Goal: Task Accomplishment & Management: Complete application form

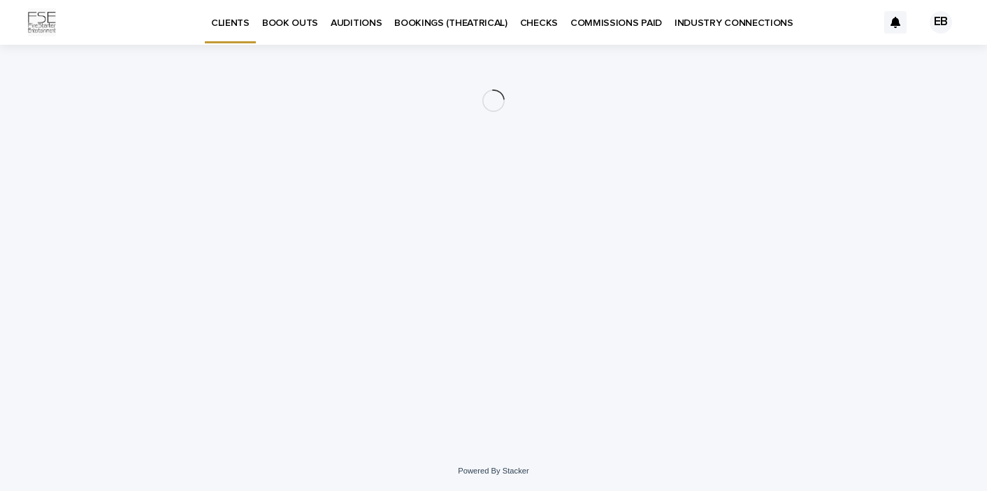
click at [304, 24] on p "BOOK OUTS" at bounding box center [290, 14] width 56 height 29
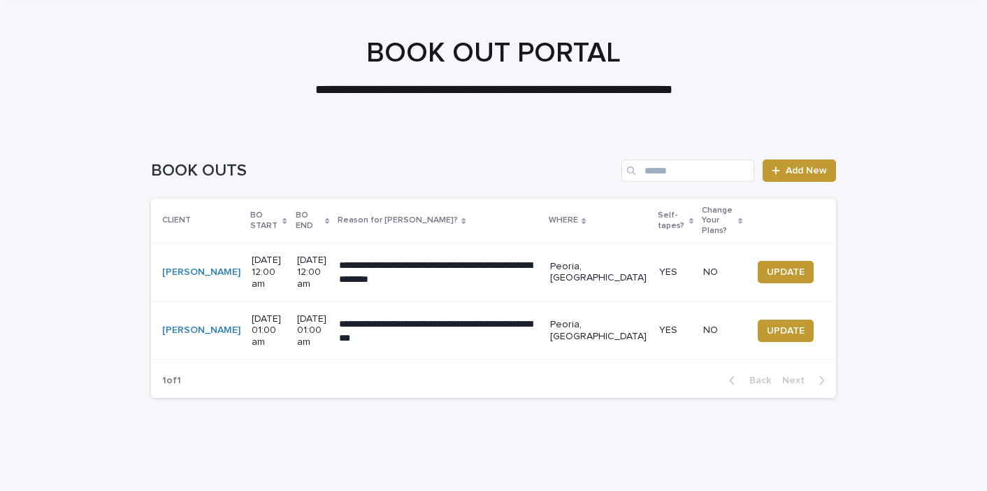
scroll to position [52, 0]
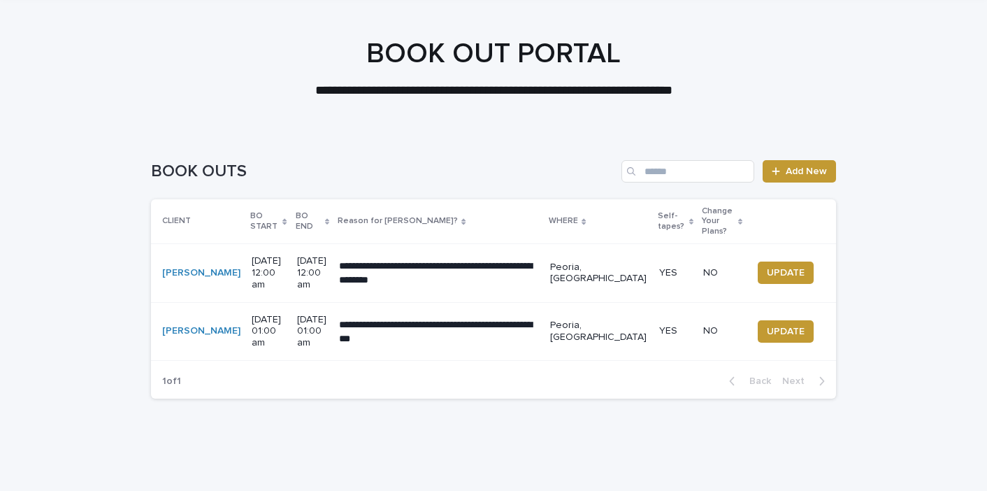
click at [786, 186] on div "BOOK OUTS Add New" at bounding box center [493, 165] width 685 height 67
click at [791, 168] on span "Add New" at bounding box center [806, 171] width 41 height 10
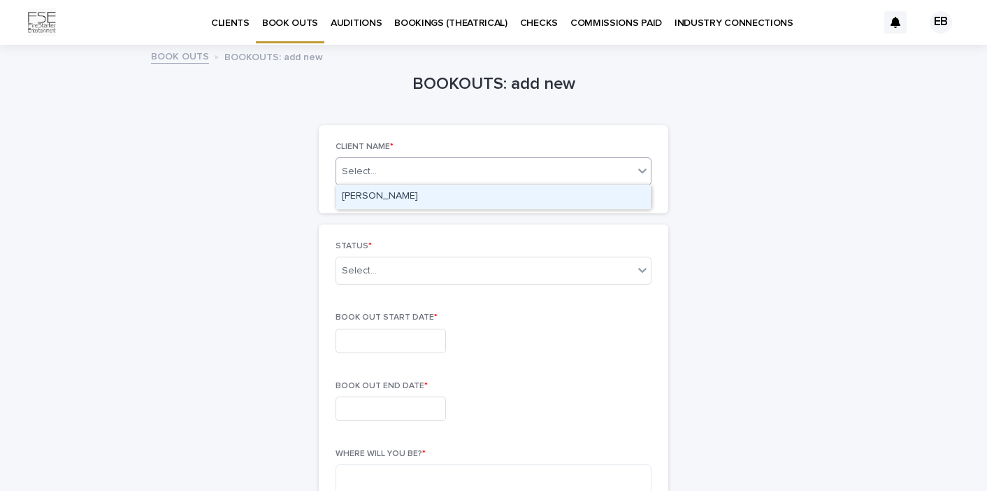
click at [525, 180] on div "Select..." at bounding box center [494, 171] width 316 height 28
click at [512, 190] on div "[PERSON_NAME]" at bounding box center [493, 197] width 315 height 24
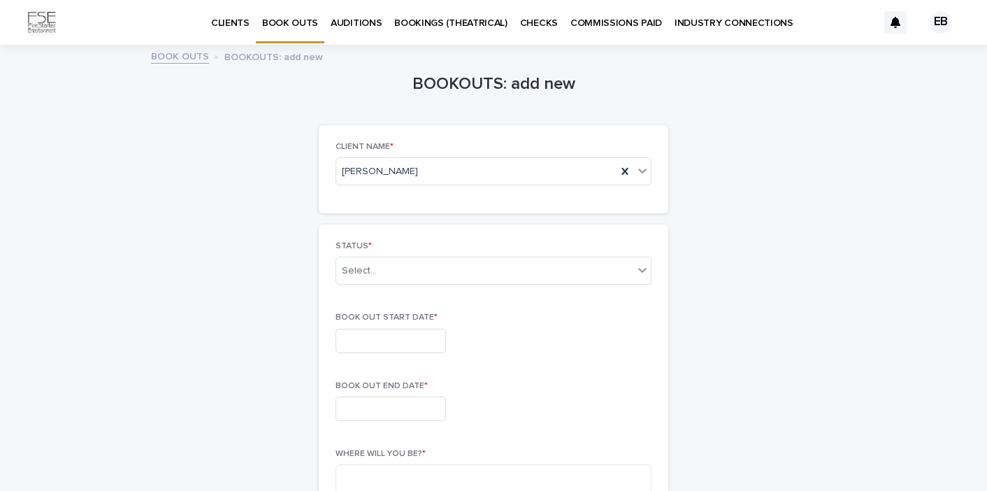
click at [461, 285] on div "STATUS * Select..." at bounding box center [494, 268] width 316 height 55
click at [470, 267] on div "Select..." at bounding box center [484, 270] width 297 height 23
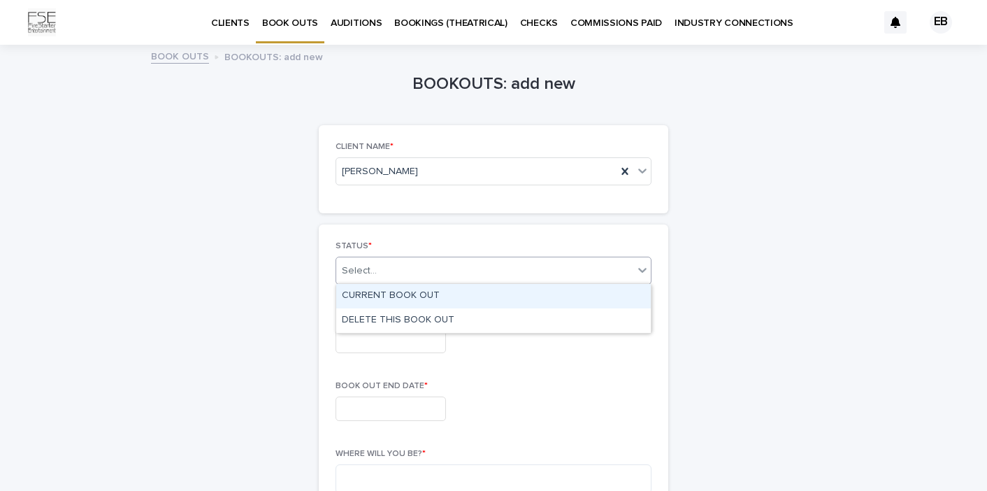
click at [464, 295] on div "CURRENT BOOK OUT" at bounding box center [493, 296] width 315 height 24
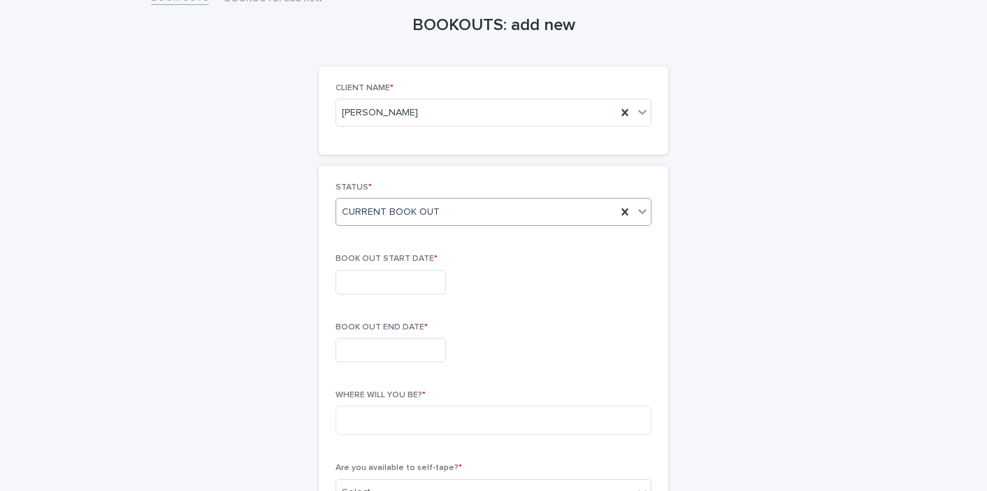
scroll to position [61, 0]
click at [426, 286] on input "text" at bounding box center [391, 280] width 110 height 24
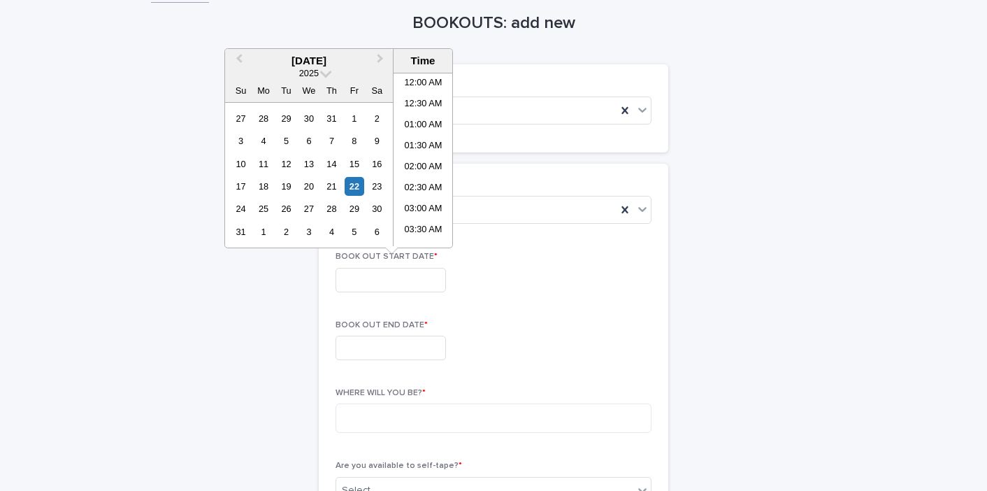
scroll to position [553, 0]
click at [373, 48] on div "BOOKOUTS: add new Loading... Saving… Loading... Saving… Loading... Saving… CLIE…" at bounding box center [494, 486] width 350 height 1002
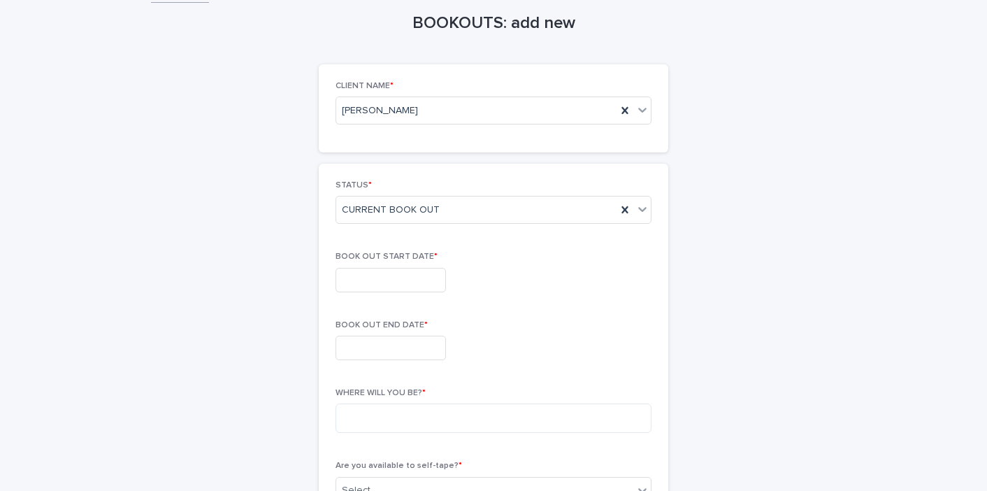
click at [389, 263] on div "BOOK OUT START DATE *" at bounding box center [494, 277] width 316 height 51
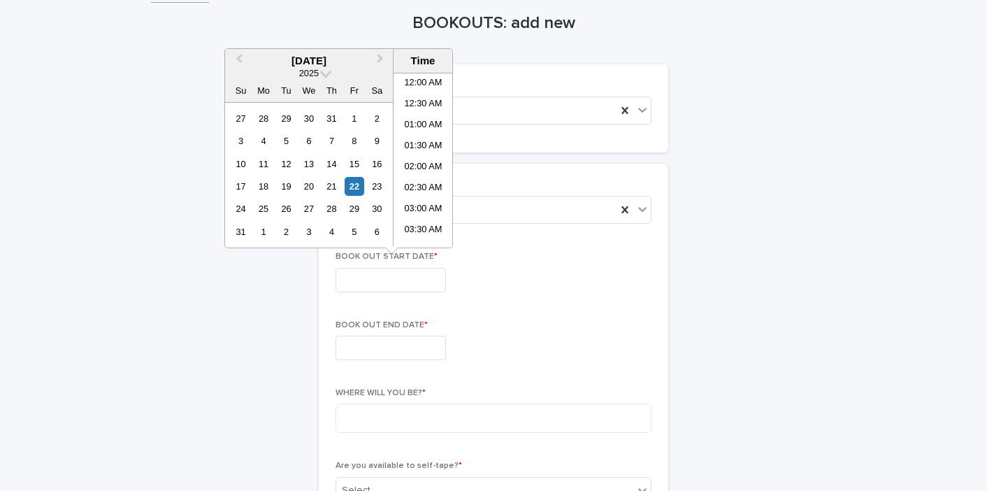
click at [389, 282] on input "text" at bounding box center [391, 280] width 110 height 24
click at [380, 55] on button "Next Month" at bounding box center [382, 61] width 22 height 22
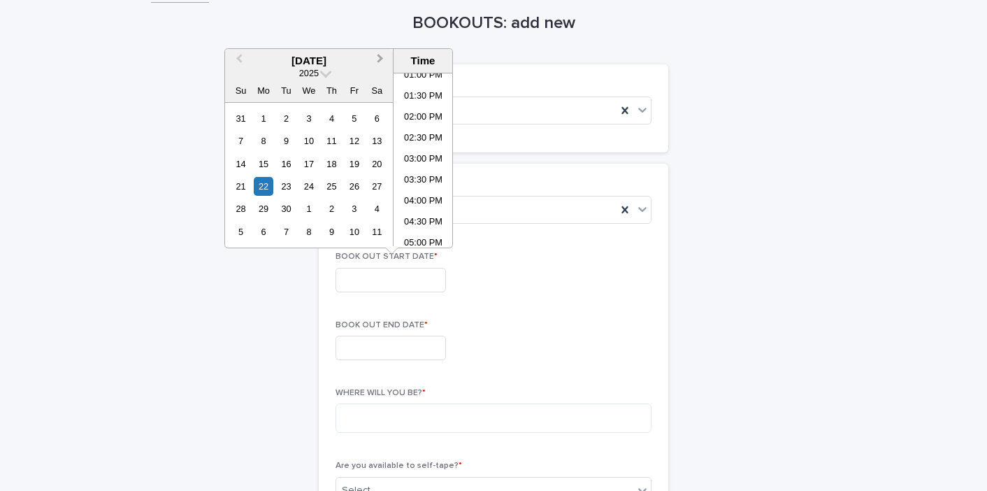
click at [380, 55] on button "Next Month" at bounding box center [382, 61] width 22 height 22
click at [380, 166] on div "20" at bounding box center [377, 164] width 19 height 19
click at [313, 209] on div "31" at bounding box center [308, 208] width 19 height 19
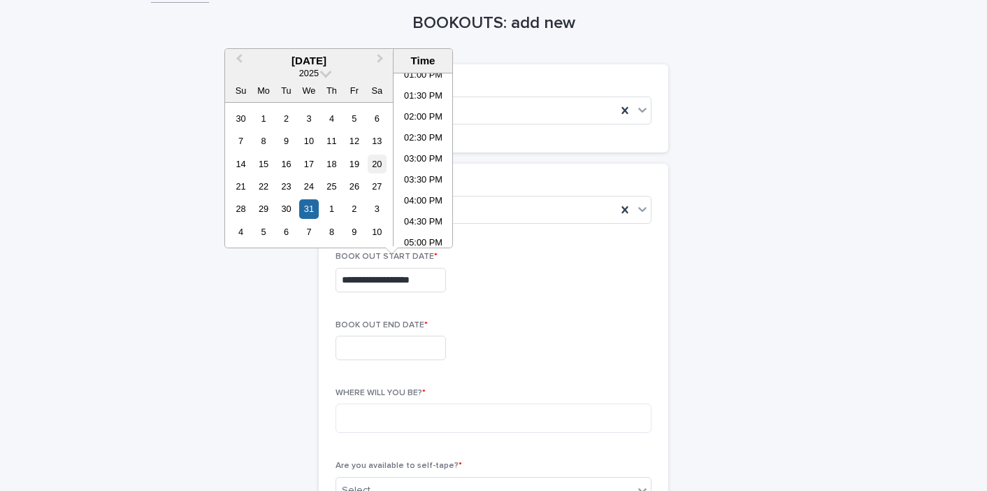
click at [385, 171] on div "20" at bounding box center [377, 164] width 19 height 19
type input "**********"
click at [388, 350] on input "text" at bounding box center [391, 348] width 110 height 24
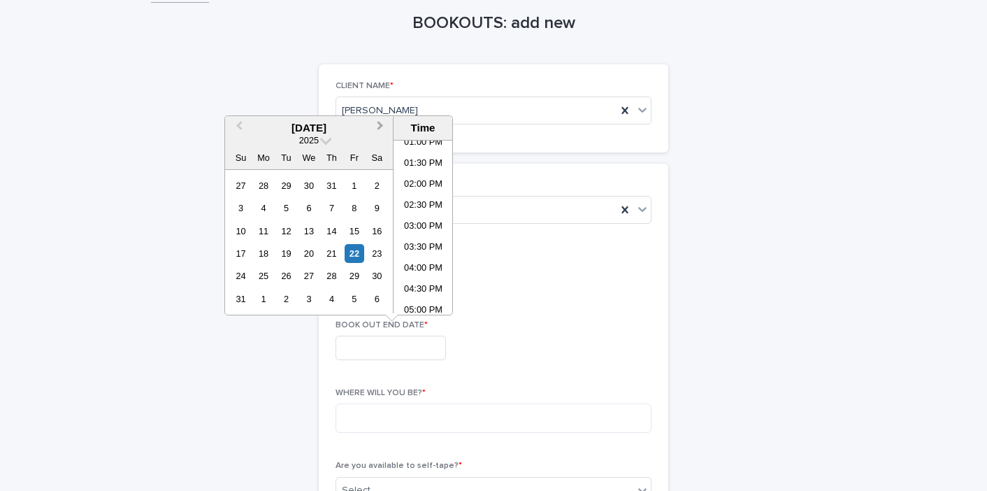
click at [377, 136] on button "Next Month" at bounding box center [382, 128] width 22 height 22
click at [268, 278] on div "29" at bounding box center [263, 275] width 19 height 19
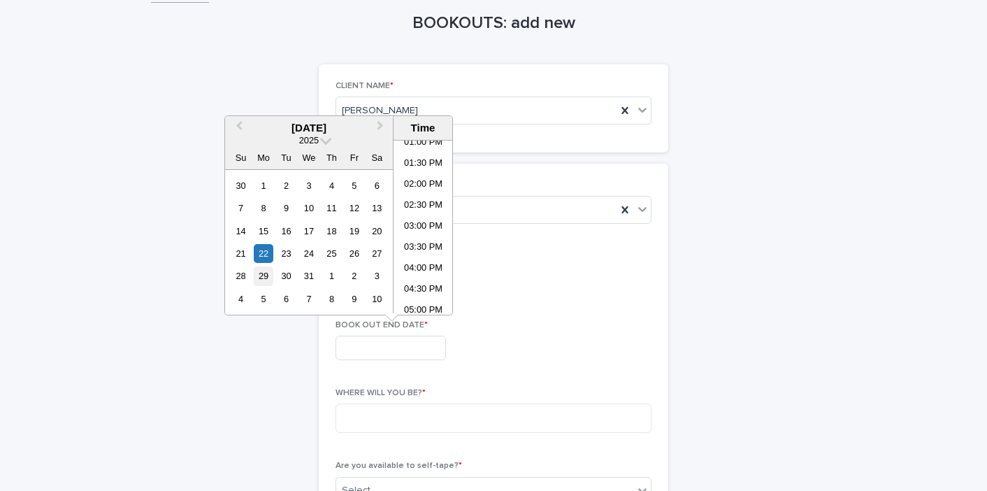
type input "**********"
click at [268, 359] on div "**********" at bounding box center [493, 486] width 685 height 1002
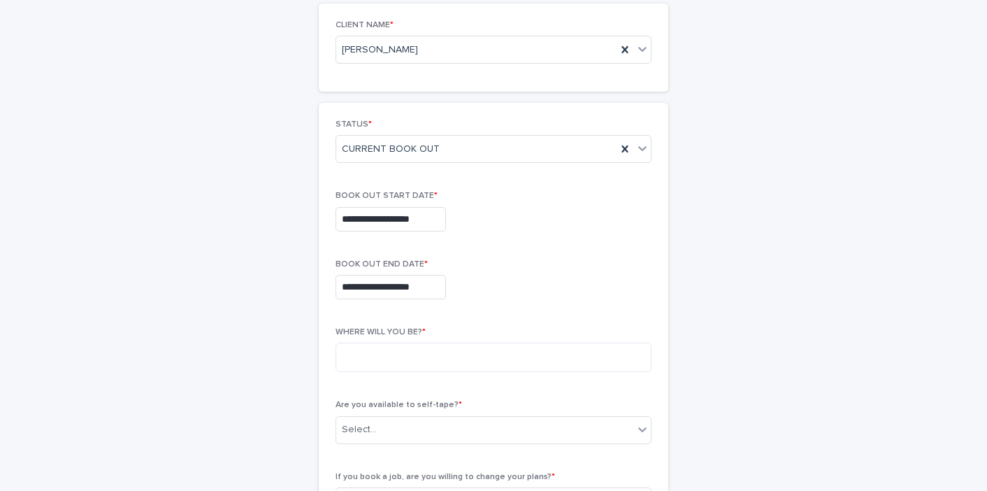
scroll to position [122, 0]
click at [385, 333] on div "WHERE WILL YOU BE? *" at bounding box center [494, 354] width 316 height 56
click at [378, 357] on textarea at bounding box center [494, 356] width 316 height 29
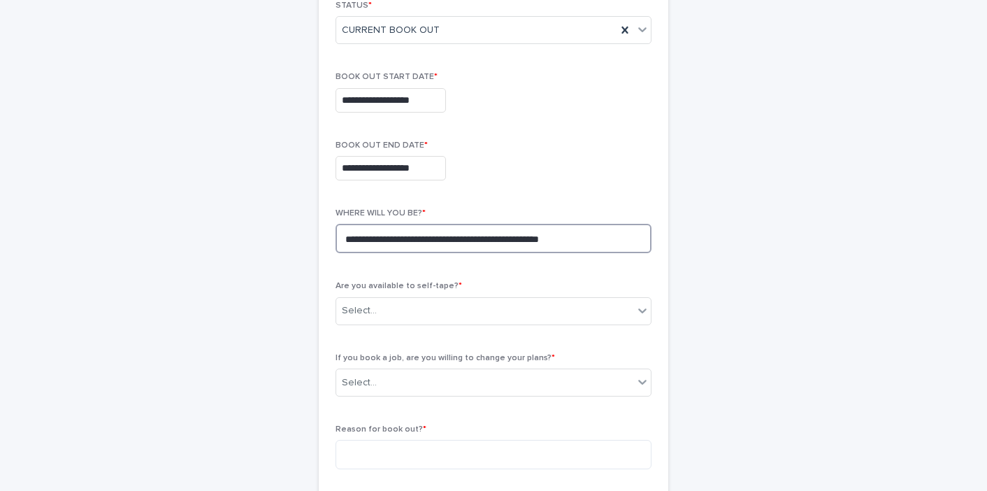
scroll to position [241, 0]
click at [407, 296] on div "Select..." at bounding box center [494, 310] width 316 height 28
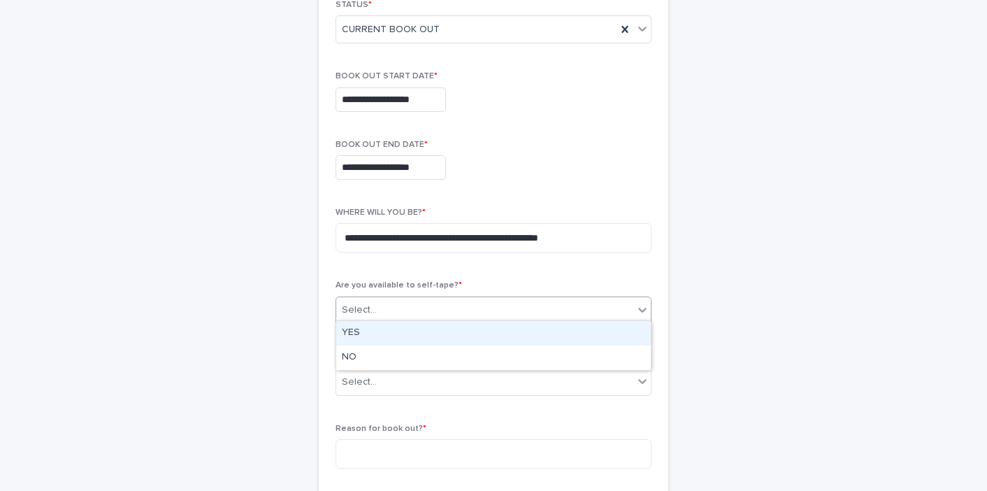
click at [392, 330] on div "YES" at bounding box center [493, 333] width 315 height 24
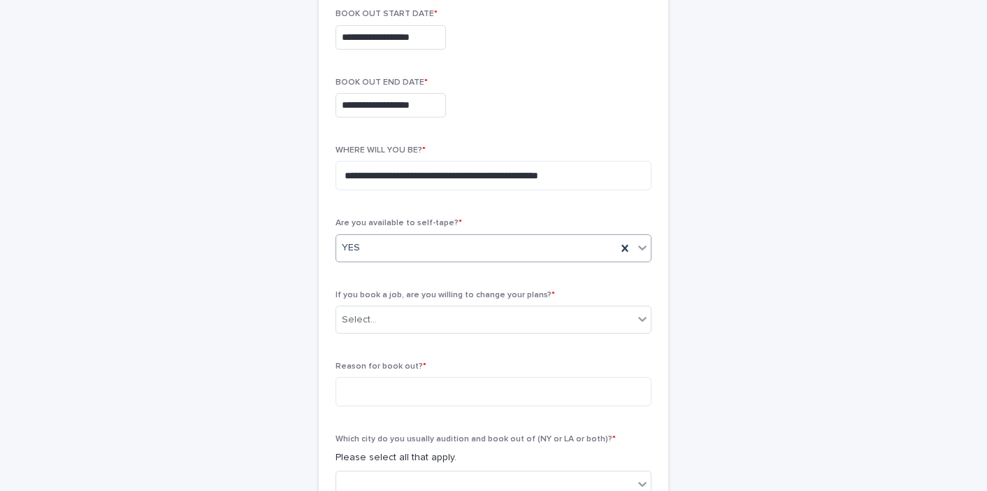
scroll to position [305, 0]
click at [394, 309] on div "Select..." at bounding box center [484, 318] width 297 height 23
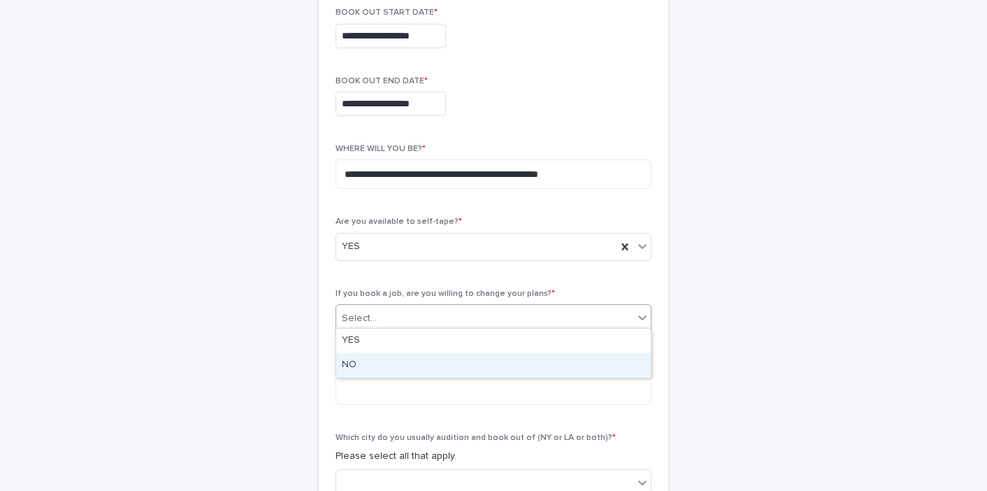
click at [385, 360] on div "NO" at bounding box center [493, 365] width 315 height 24
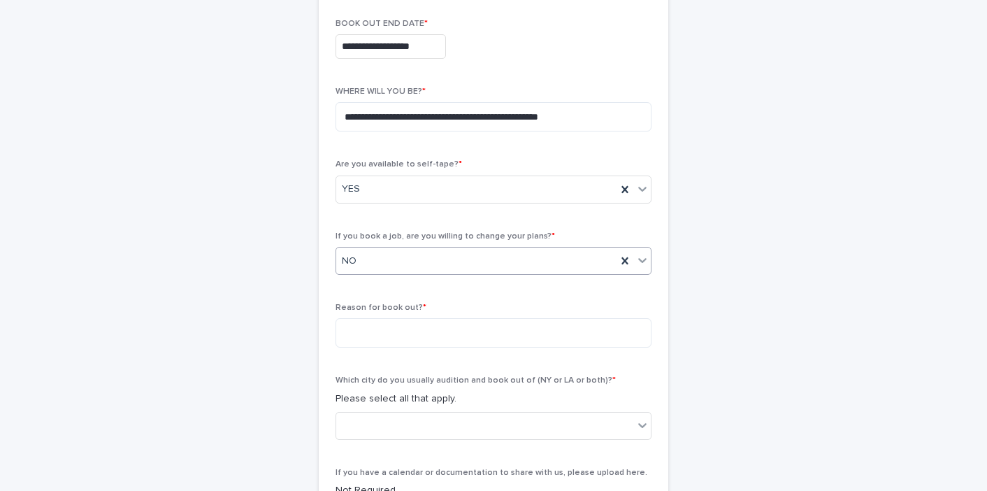
scroll to position [365, 0]
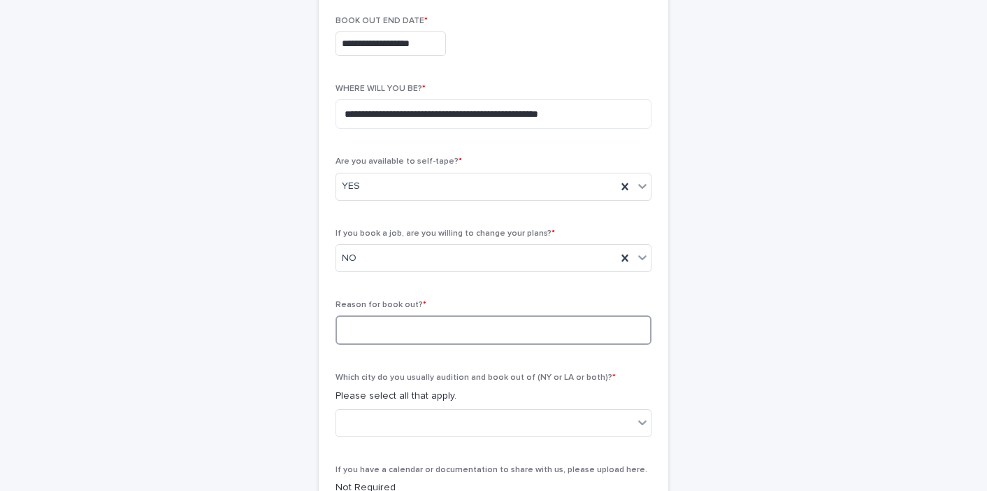
click at [386, 325] on textarea at bounding box center [494, 329] width 316 height 29
drag, startPoint x: 591, startPoint y: 113, endPoint x: 318, endPoint y: 112, distance: 272.7
click at [318, 112] on div "**********" at bounding box center [493, 182] width 685 height 1002
type textarea "**********"
click at [403, 324] on textarea at bounding box center [494, 329] width 316 height 29
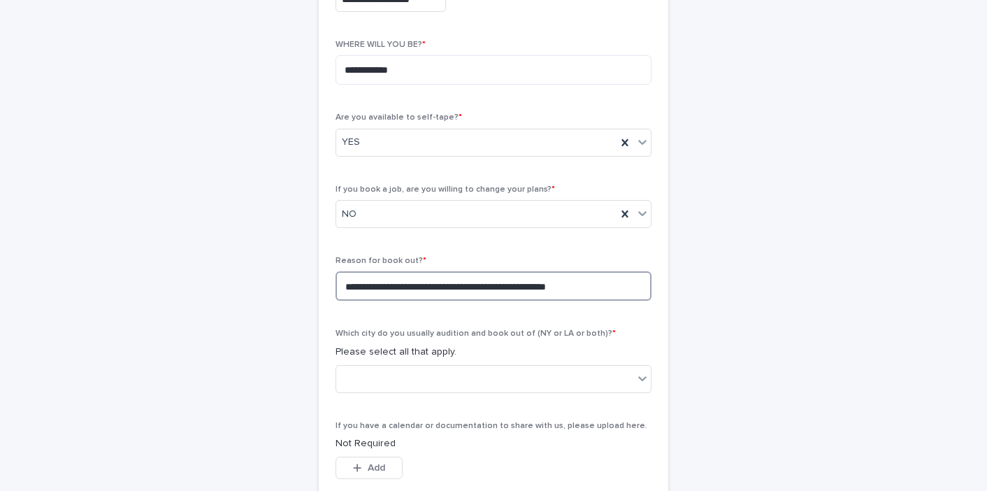
scroll to position [419, 0]
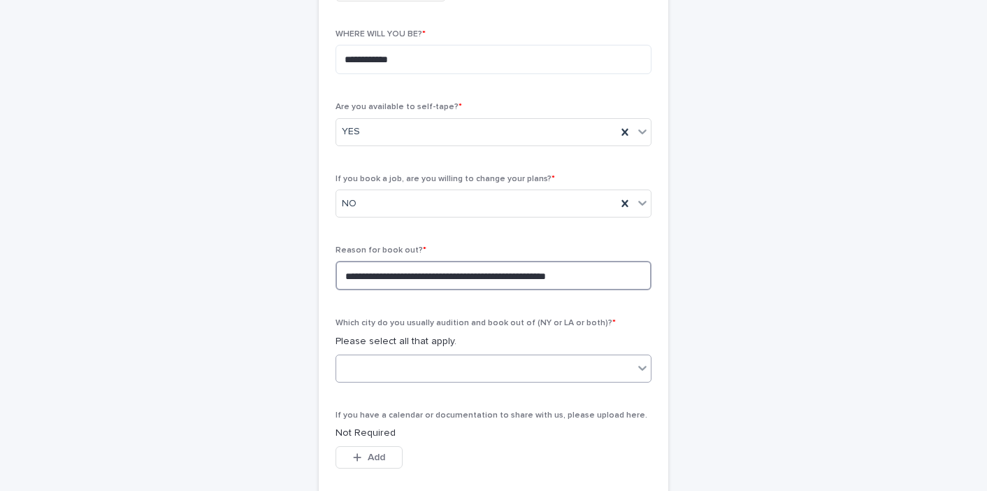
type textarea "**********"
click at [420, 365] on div at bounding box center [484, 368] width 297 height 23
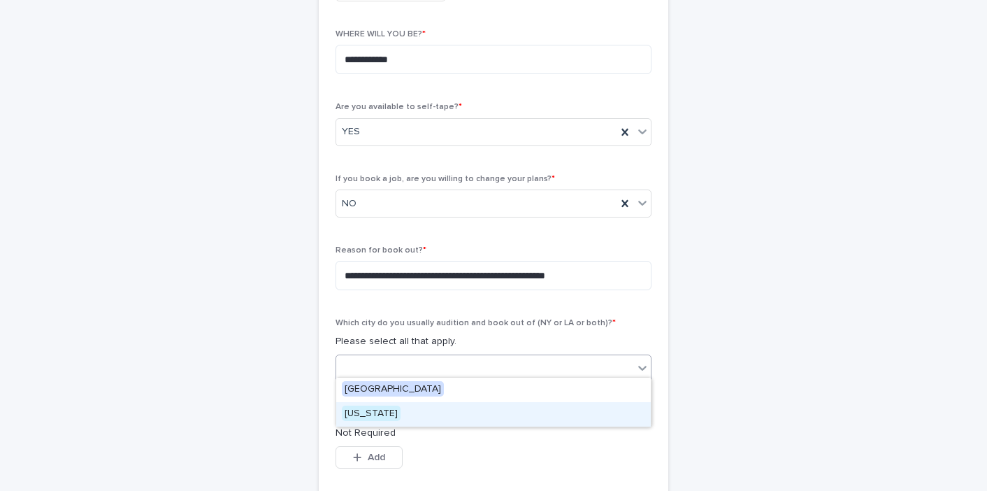
click at [399, 414] on div "[US_STATE]" at bounding box center [493, 414] width 315 height 24
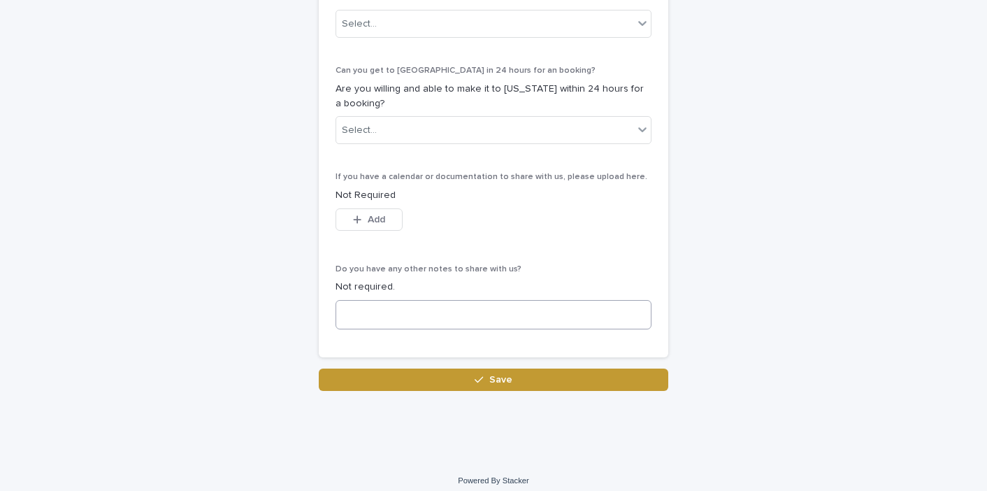
scroll to position [869, 0]
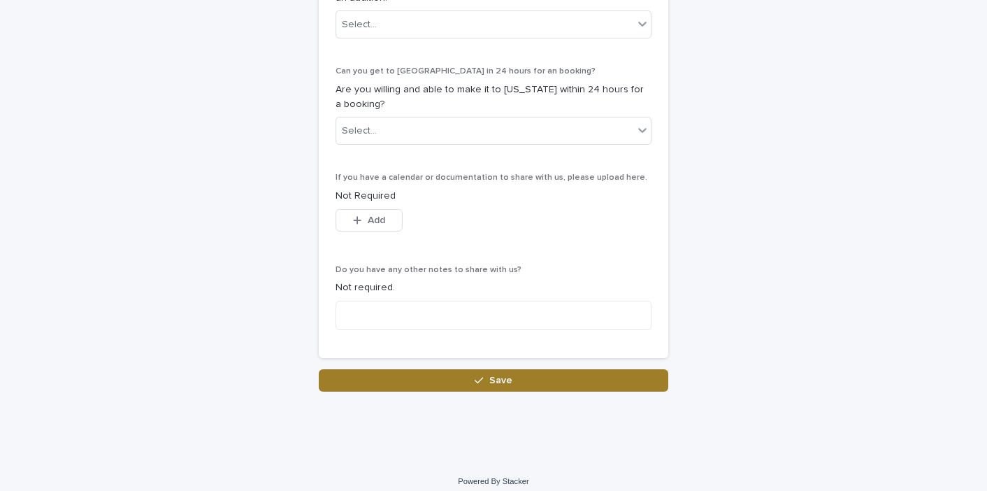
click at [457, 369] on button "Save" at bounding box center [494, 380] width 350 height 22
